Goal: Task Accomplishment & Management: Use online tool/utility

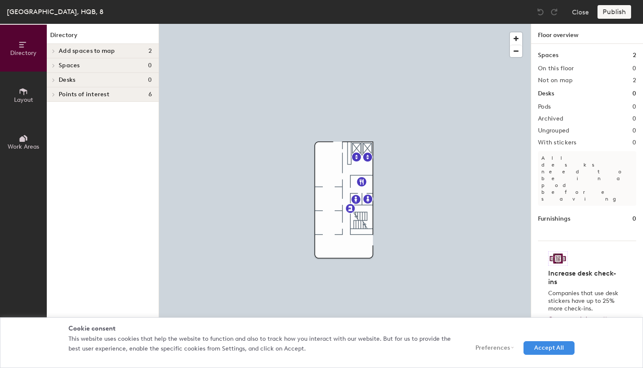
click at [544, 346] on button "Accept All" at bounding box center [549, 348] width 51 height 14
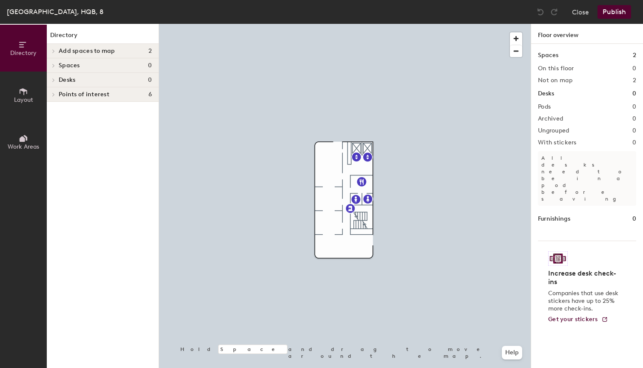
click at [21, 91] on icon at bounding box center [23, 91] width 9 height 9
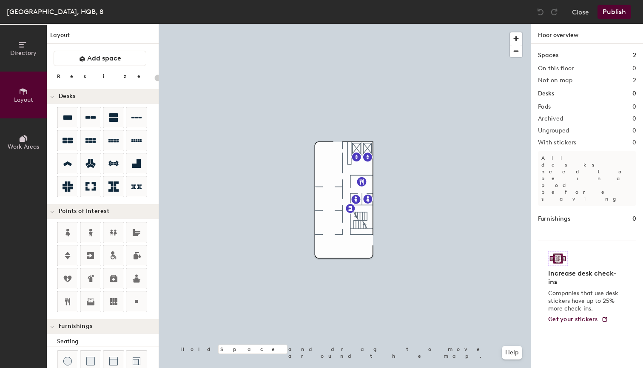
click at [22, 136] on icon at bounding box center [23, 139] width 6 height 6
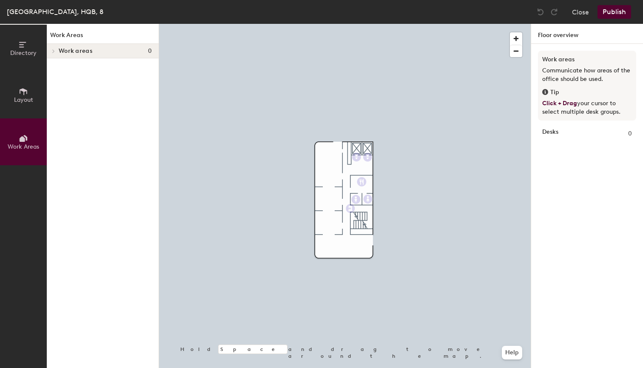
click at [54, 51] on icon at bounding box center [54, 50] width 2 height 3
click at [22, 93] on icon at bounding box center [23, 91] width 9 height 9
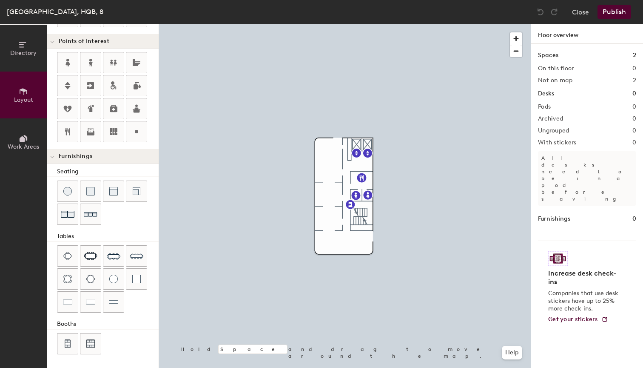
scroll to position [170, 0]
click at [331, 157] on div "Directory Layout Work Areas Layout Add space Resize Desks Points of Interest Fu…" at bounding box center [321, 196] width 643 height 344
click at [331, 157] on img at bounding box center [331, 157] width 10 height 10
type input "20"
click at [344, 157] on input "Custom" at bounding box center [350, 157] width 27 height 12
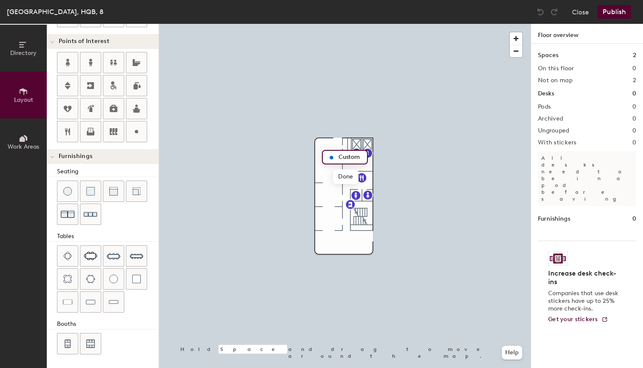
click at [344, 157] on input "Custom" at bounding box center [350, 157] width 27 height 12
type input "Planwirtschaft"
click at [331, 24] on div at bounding box center [345, 24] width 372 height 0
click at [137, 131] on circle at bounding box center [136, 131] width 3 height 3
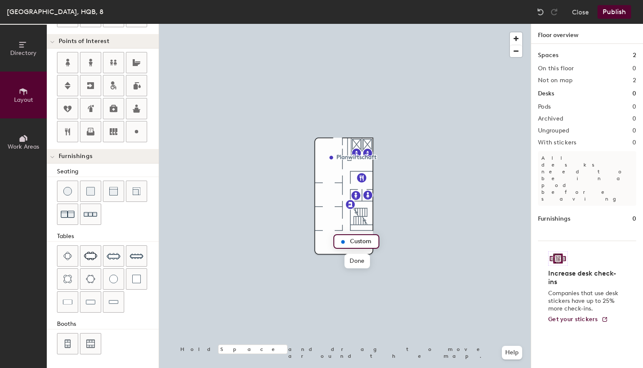
type input "20"
type input "804"
click at [139, 135] on icon at bounding box center [136, 131] width 10 height 10
type input "20"
type input "803"
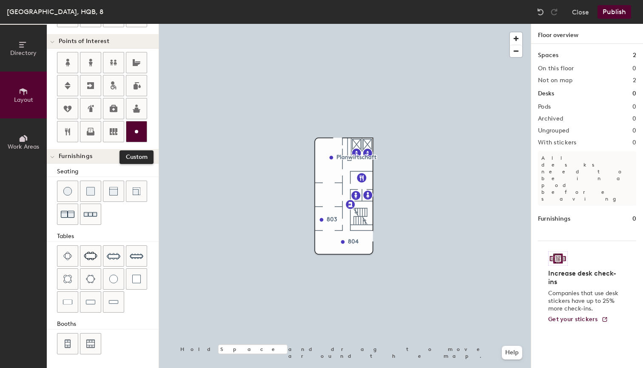
click at [137, 132] on circle at bounding box center [136, 131] width 3 height 3
type input "20"
type input "802"
click at [614, 14] on button "Publish" at bounding box center [615, 12] width 34 height 14
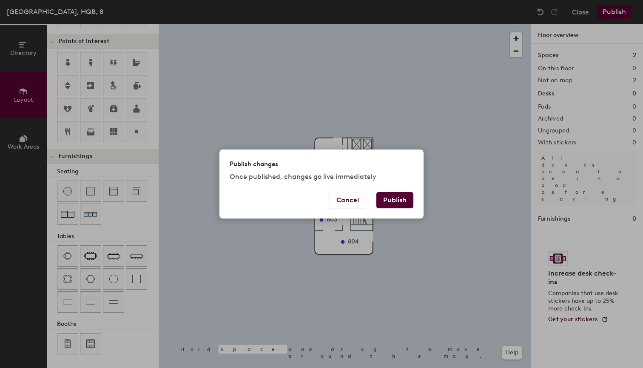
click at [405, 194] on button "Publish" at bounding box center [395, 200] width 37 height 16
type input "20"
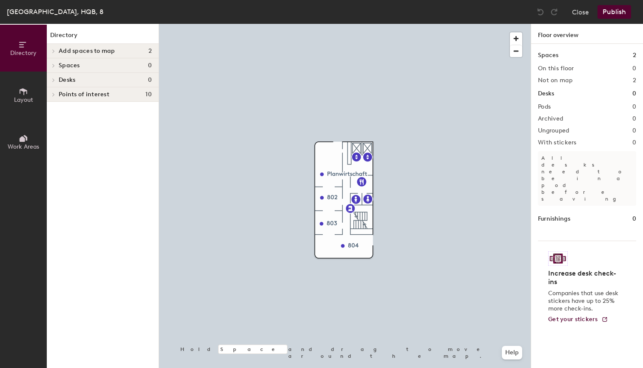
click at [621, 10] on button "Publish" at bounding box center [615, 12] width 34 height 14
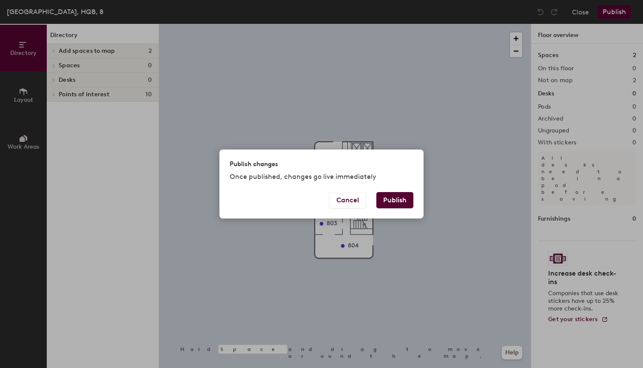
click at [397, 205] on button "Publish" at bounding box center [395, 200] width 37 height 16
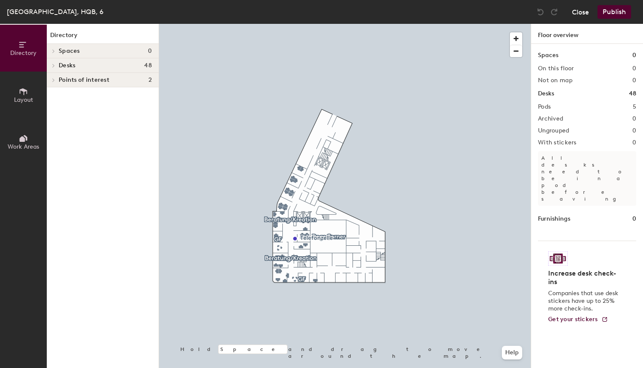
click at [583, 12] on button "Close" at bounding box center [580, 12] width 17 height 14
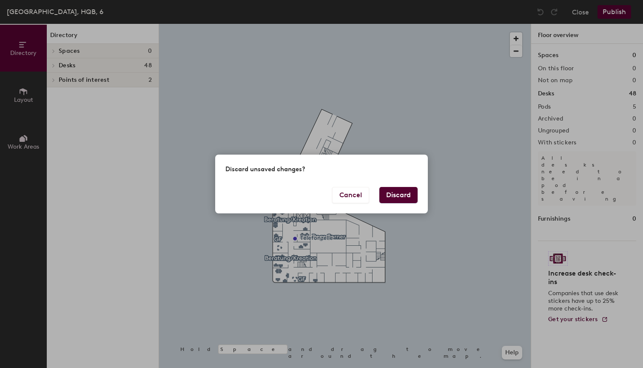
click at [405, 194] on button "Discard" at bounding box center [399, 195] width 38 height 16
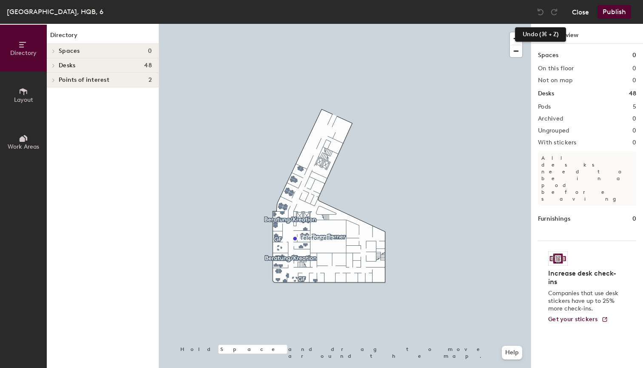
click at [582, 11] on button "Close" at bounding box center [580, 12] width 17 height 14
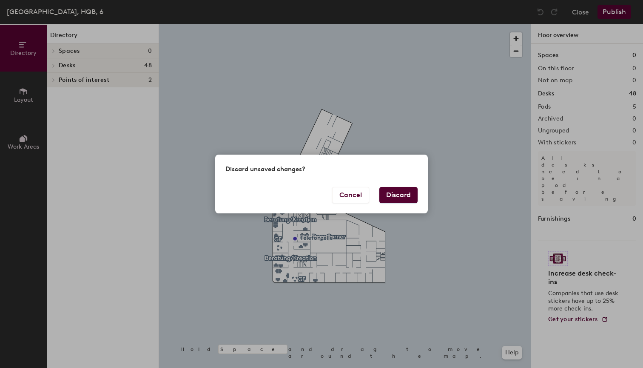
click at [402, 194] on button "Discard" at bounding box center [399, 195] width 38 height 16
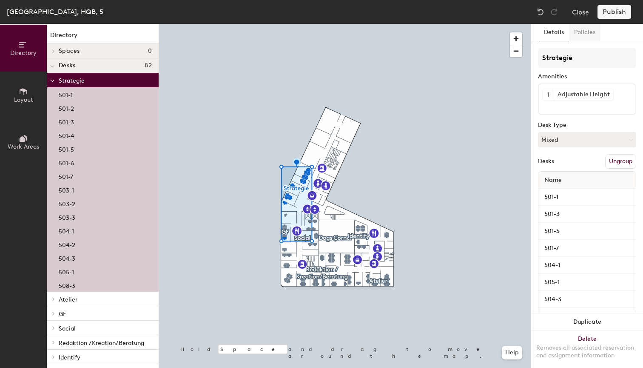
click at [588, 34] on button "Policies" at bounding box center [584, 32] width 31 height 17
click at [53, 80] on icon at bounding box center [52, 80] width 4 height 3
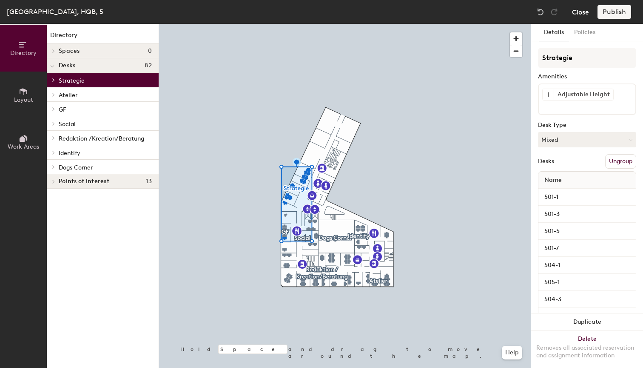
click at [580, 12] on button "Close" at bounding box center [580, 12] width 17 height 14
